Goal: Task Accomplishment & Management: Complete application form

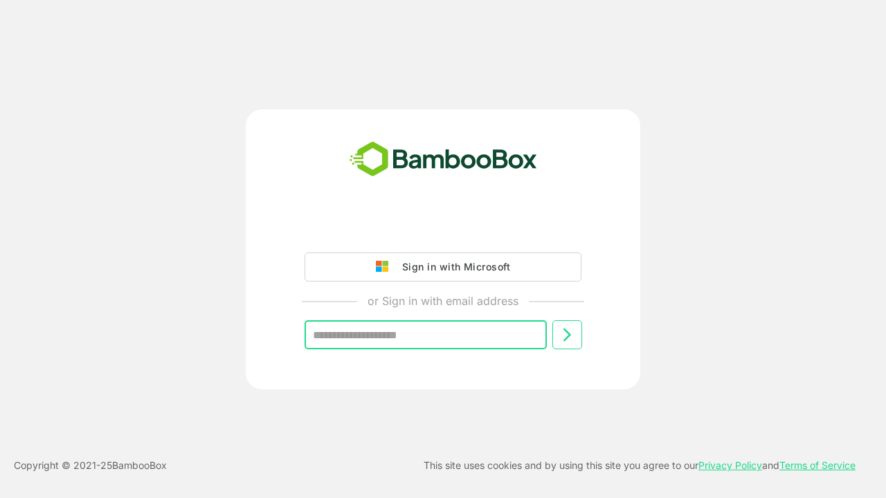
type input "**********"
click at [567, 335] on icon at bounding box center [566, 335] width 17 height 17
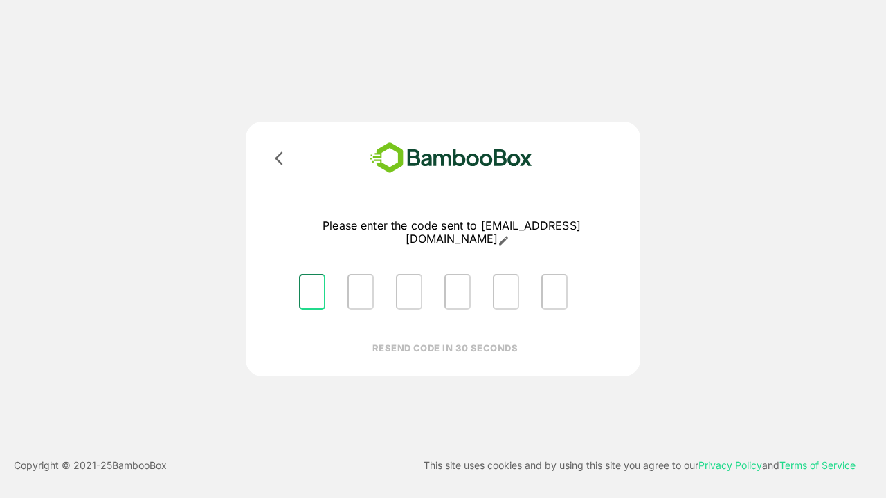
type input "*"
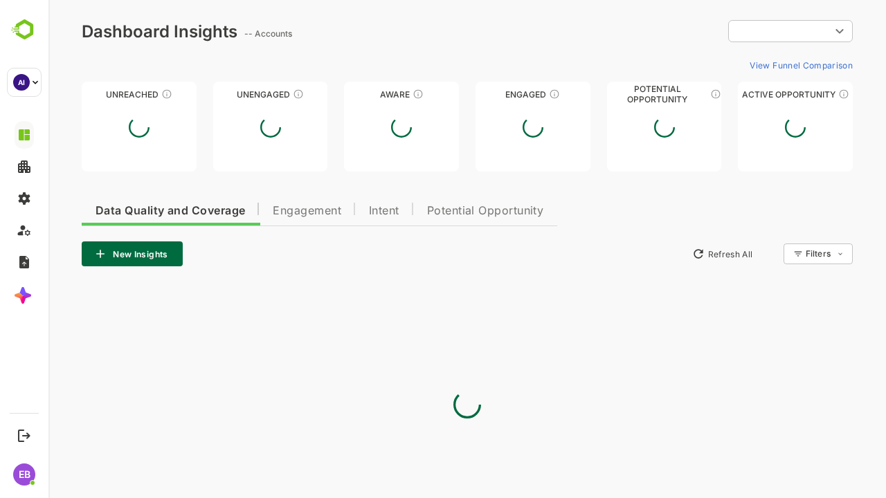
type input "**********"
